Goal: Transaction & Acquisition: Purchase product/service

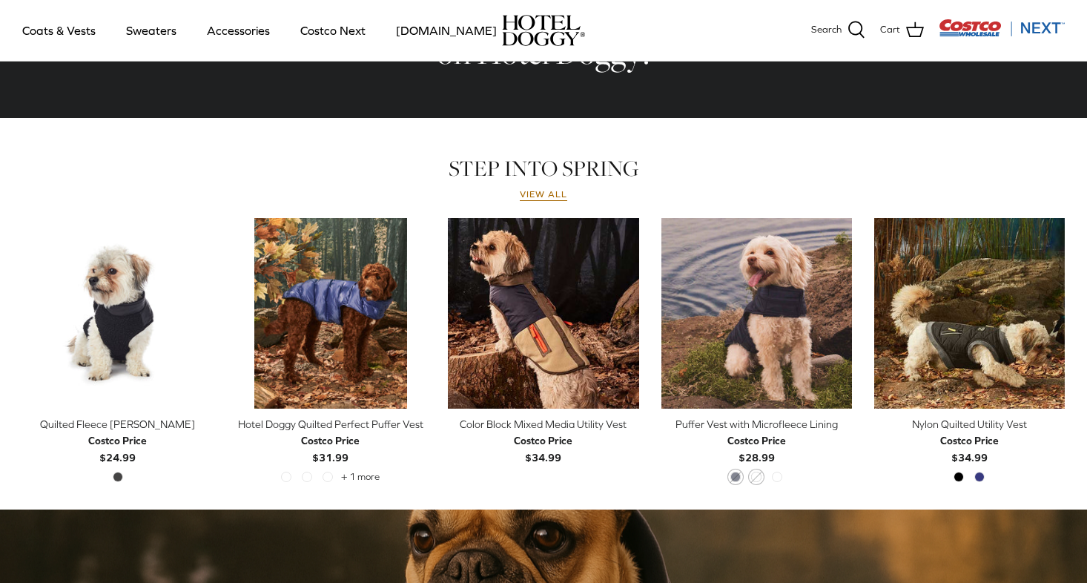
scroll to position [608, 0]
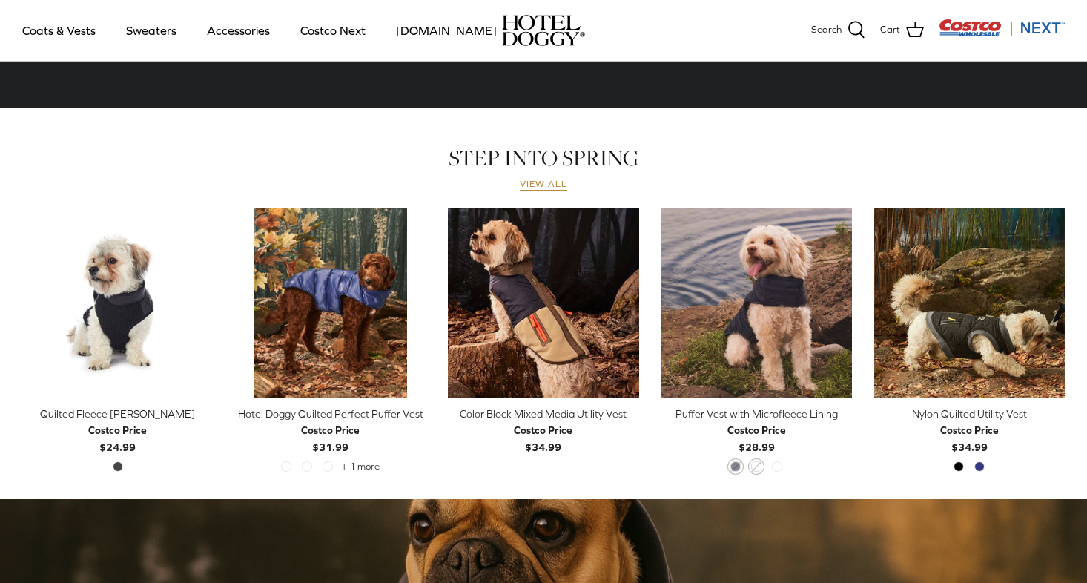
click at [543, 188] on link "View all" at bounding box center [543, 185] width 47 height 12
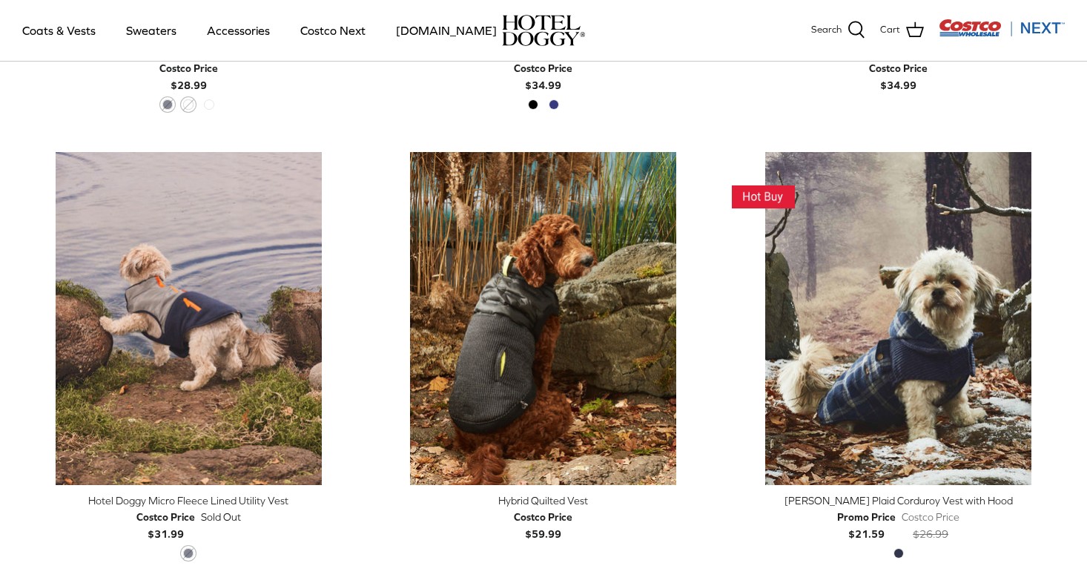
scroll to position [1237, 0]
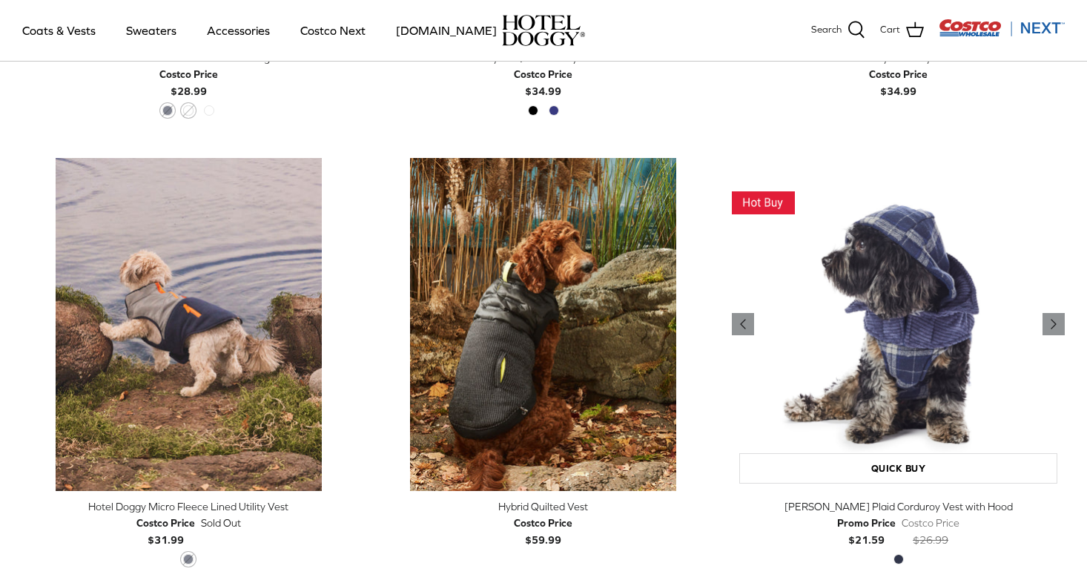
click at [905, 362] on img "Melton Plaid Corduroy Vest with Hood" at bounding box center [898, 324] width 333 height 333
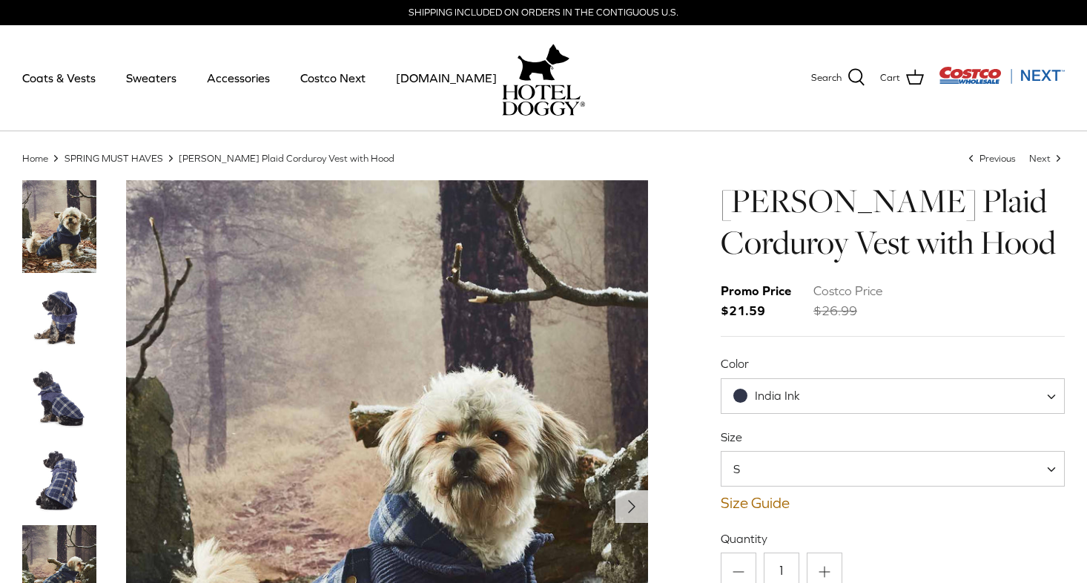
click at [60, 329] on img "Thumbnail Link" at bounding box center [59, 317] width 74 height 74
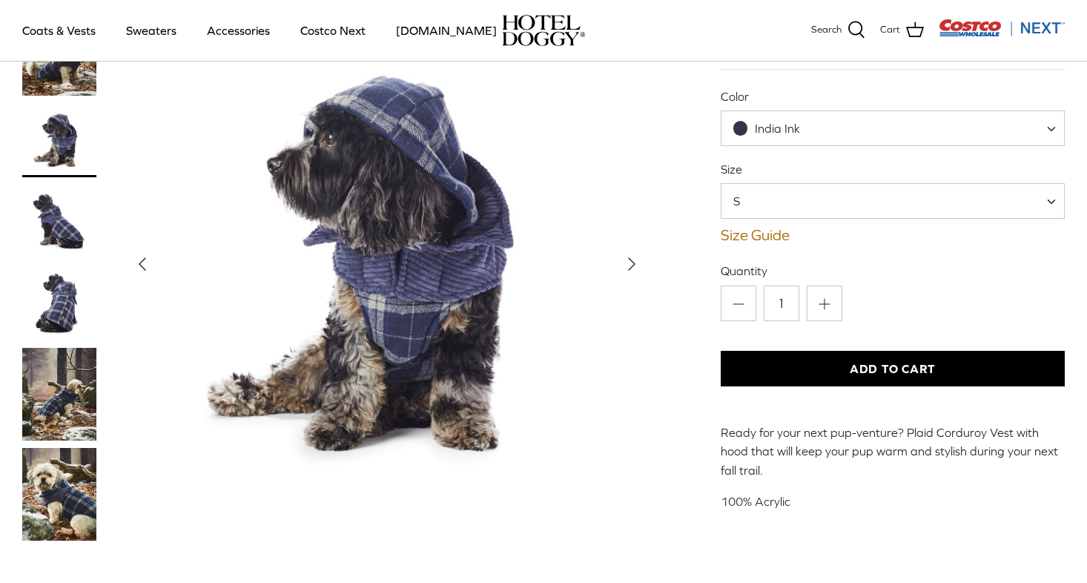
scroll to position [105, 0]
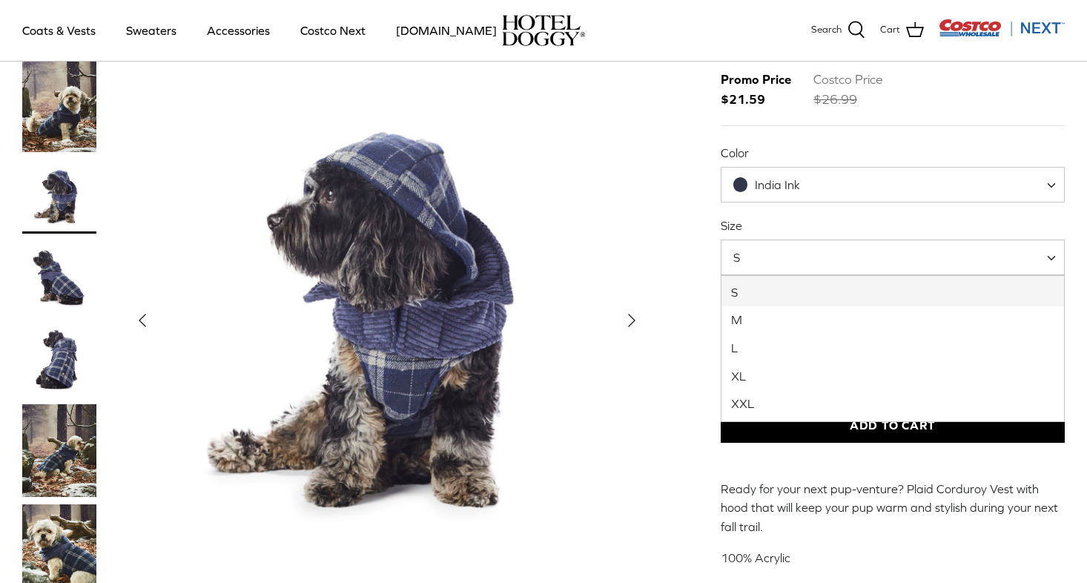
click at [826, 254] on span "S" at bounding box center [893, 257] width 344 height 36
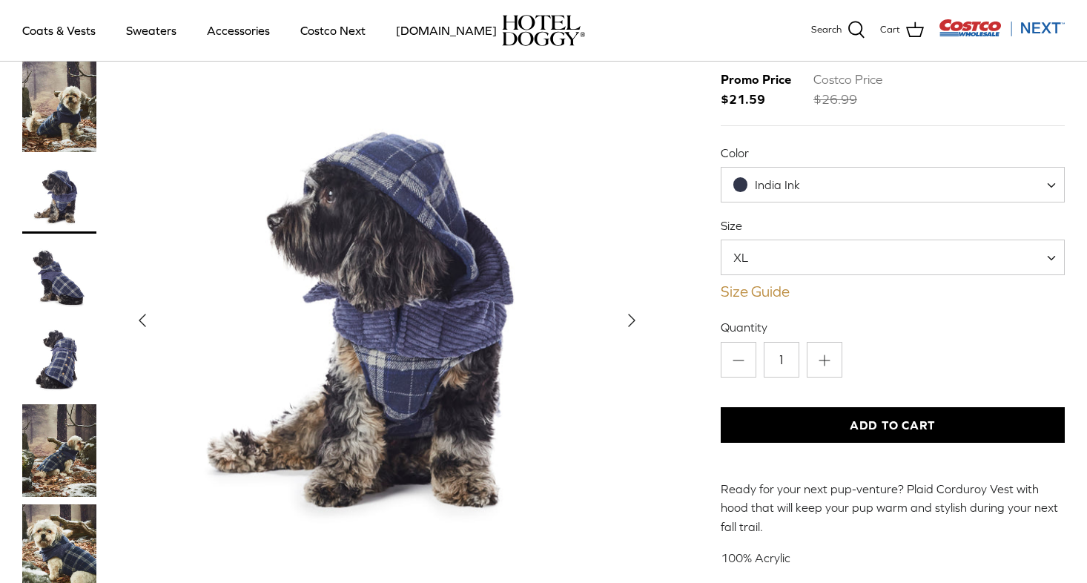
click at [741, 289] on link "Size Guide" at bounding box center [893, 291] width 344 height 18
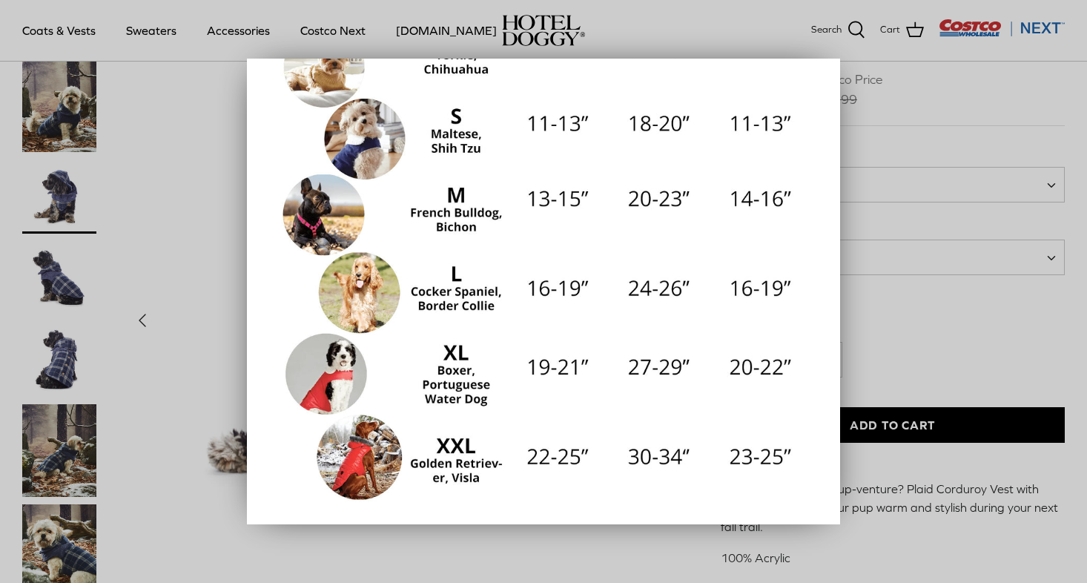
scroll to position [288, 0]
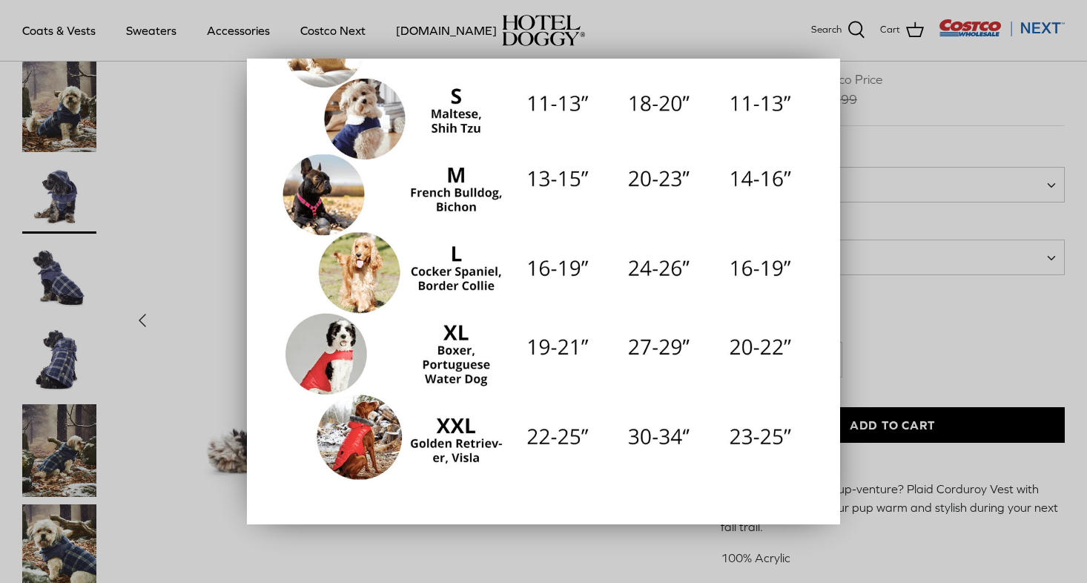
click at [859, 321] on div at bounding box center [543, 291] width 1087 height 583
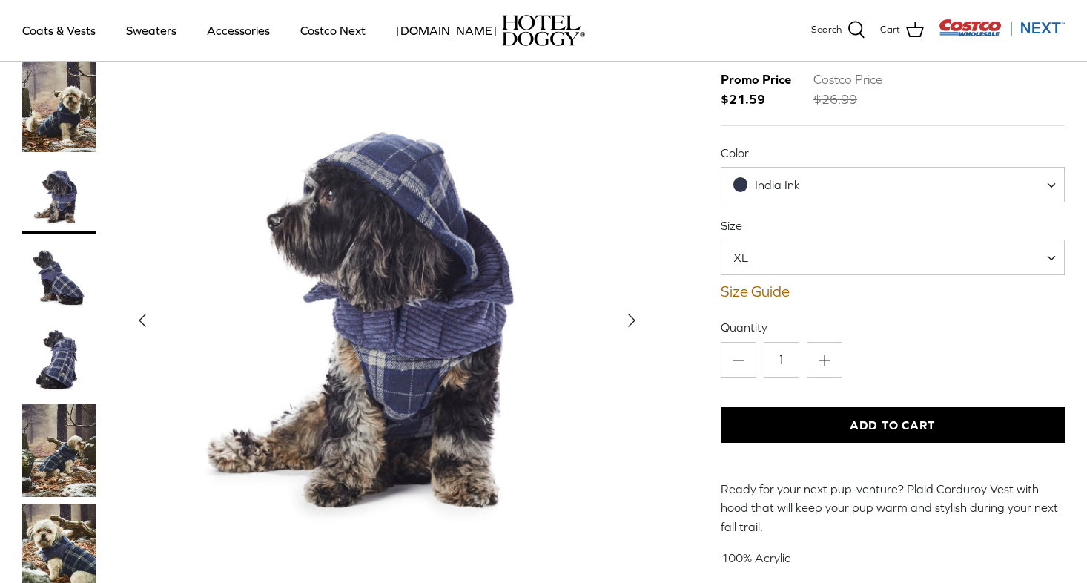
click at [843, 271] on span "XL" at bounding box center [893, 257] width 344 height 36
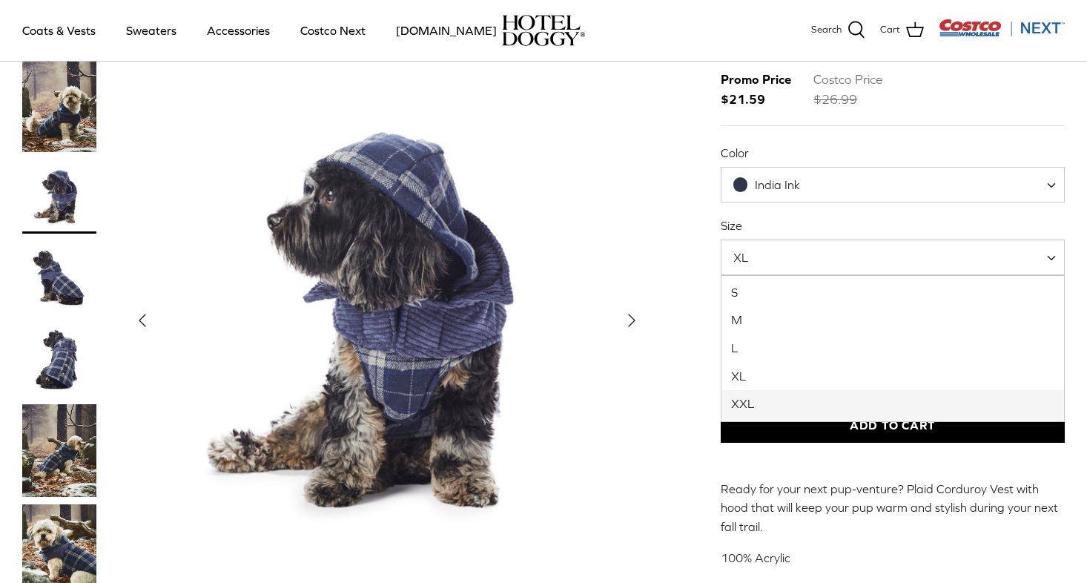
select select "XXL"
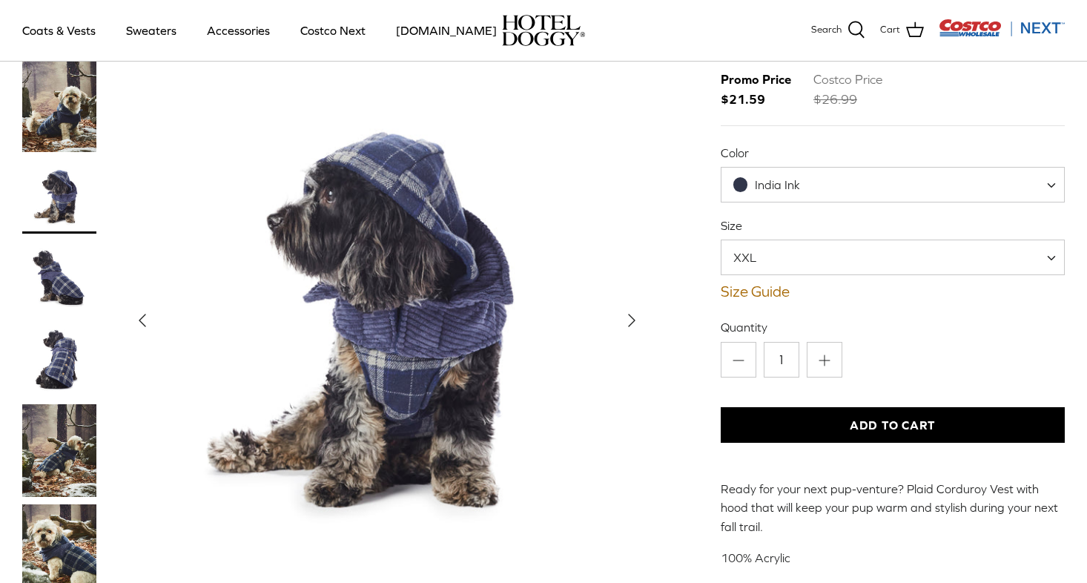
click at [767, 200] on span "India Ink" at bounding box center [893, 185] width 344 height 36
click at [635, 161] on img "Show Gallery" at bounding box center [387, 320] width 522 height 522
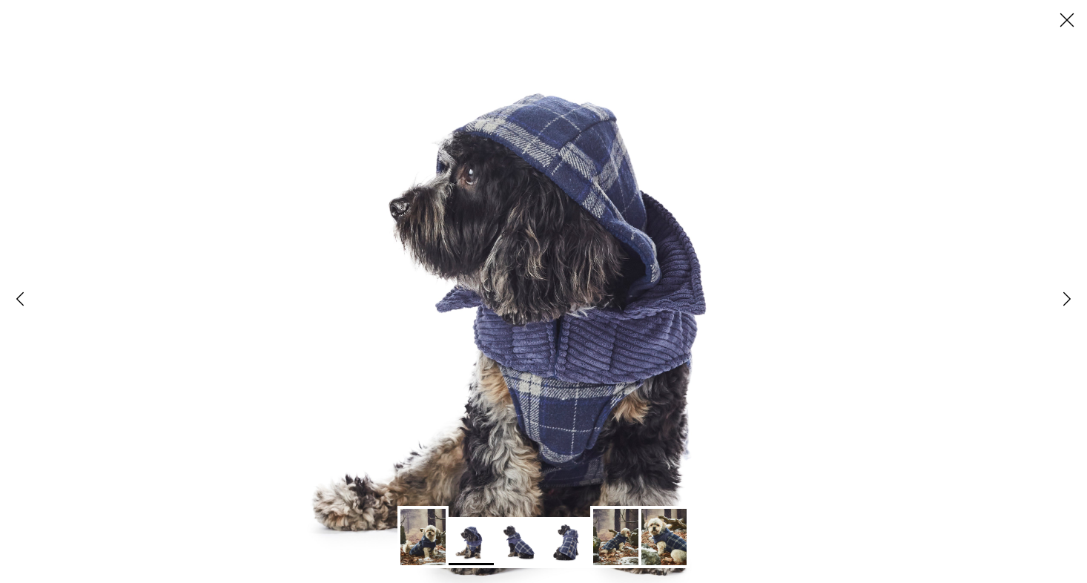
click at [1067, 22] on icon "Close" at bounding box center [1066, 19] width 25 height 25
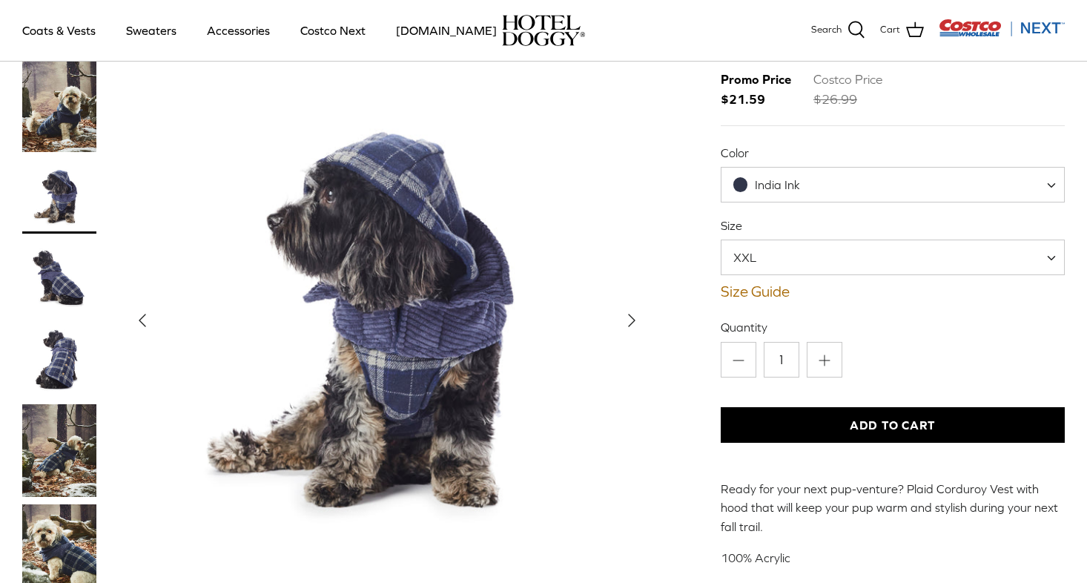
click at [70, 454] on img "Thumbnail Link" at bounding box center [59, 450] width 74 height 93
